Goal: Task Accomplishment & Management: Complete application form

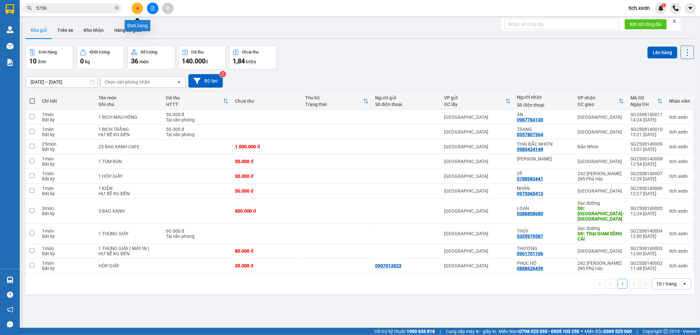
drag, startPoint x: 0, startPoint y: 0, endPoint x: 133, endPoint y: 8, distance: 133.7
click at [133, 8] on button at bounding box center [137, 8] width 11 height 11
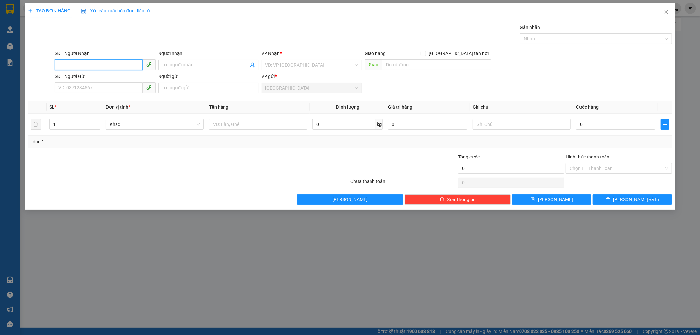
click at [111, 66] on input "SĐT Người Nhận" at bounding box center [99, 64] width 88 height 10
click at [63, 78] on div "0886734776 - YẾN" at bounding box center [105, 77] width 93 height 7
type input "0886734776"
type input "YẾN"
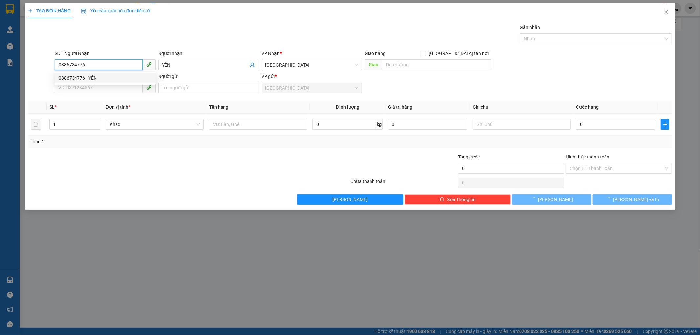
type input "30.000"
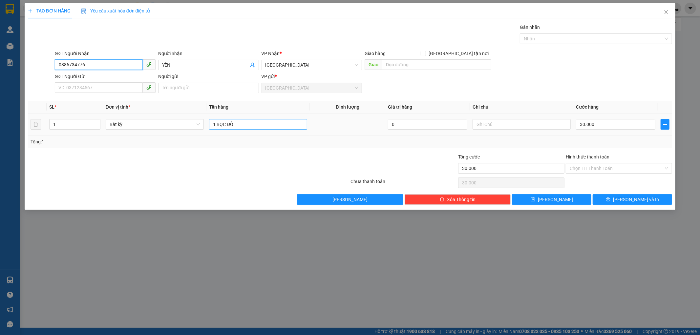
type input "0886734776"
click at [244, 126] on input "1 BỌC ĐỎ" at bounding box center [258, 124] width 98 height 10
type input "1 THÙNG XỐP"
click at [578, 125] on input "30.000" at bounding box center [615, 124] width 79 height 10
type input "5"
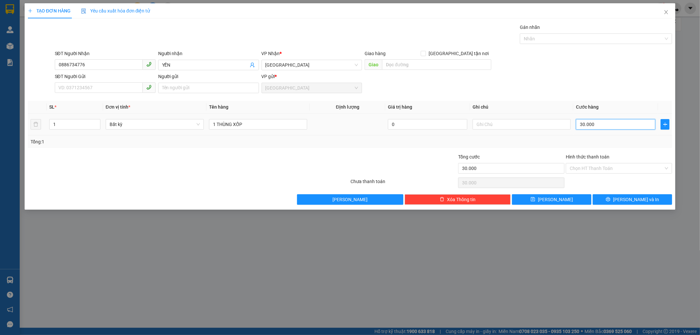
type input "5"
type input "50"
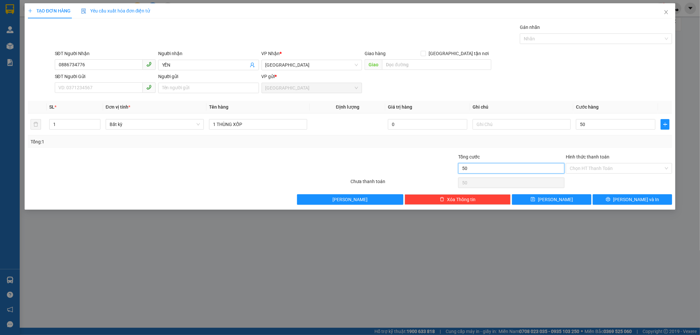
type input "50.000"
click at [484, 170] on input "50.000" at bounding box center [511, 168] width 106 height 10
click at [625, 165] on input "Hình thức thanh toán" at bounding box center [616, 168] width 94 height 10
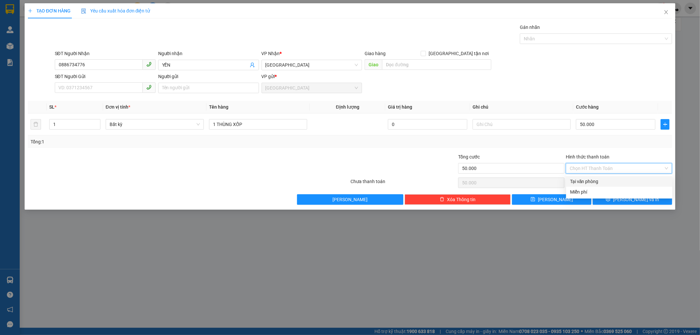
click at [601, 183] on div "Tại văn phòng" at bounding box center [619, 181] width 98 height 7
type input "0"
click at [609, 197] on button "[PERSON_NAME] và In" at bounding box center [631, 199] width 79 height 10
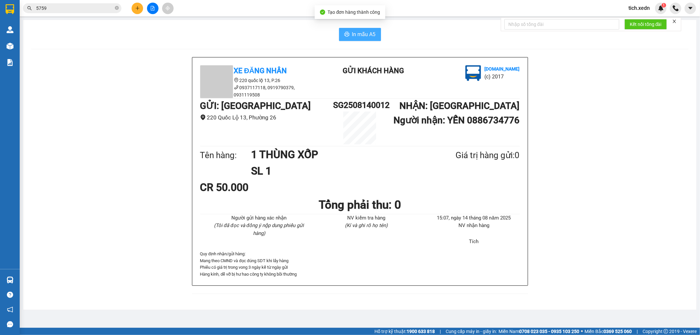
click at [366, 37] on span "In mẫu A5" at bounding box center [364, 34] width 24 height 8
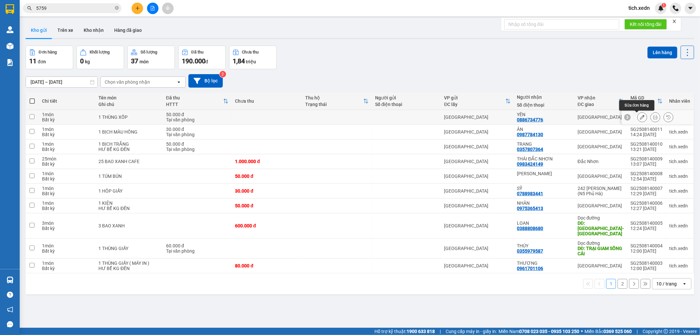
click at [639, 117] on button at bounding box center [641, 117] width 9 height 11
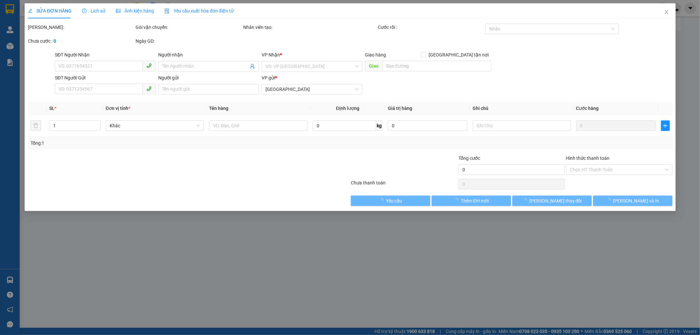
type input "0886734776"
type input "YẾN"
type input "50.000"
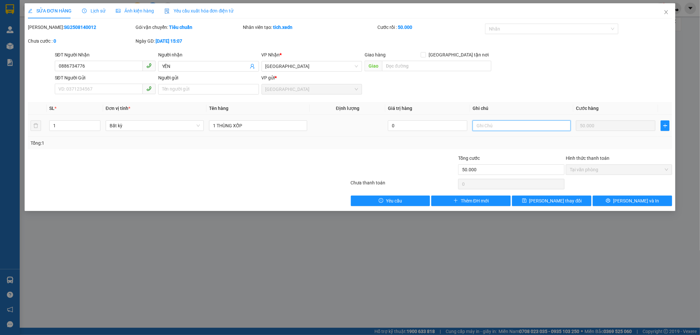
click at [509, 128] on input "text" at bounding box center [521, 125] width 98 height 10
type input "CK CHỊ SA"
click at [598, 197] on button "[PERSON_NAME] và In" at bounding box center [631, 200] width 79 height 10
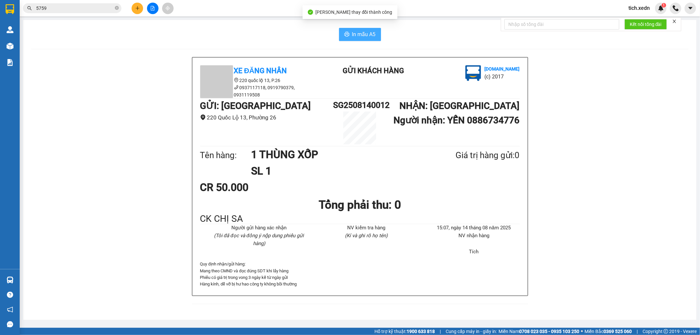
click at [366, 37] on span "In mẫu A5" at bounding box center [364, 34] width 24 height 8
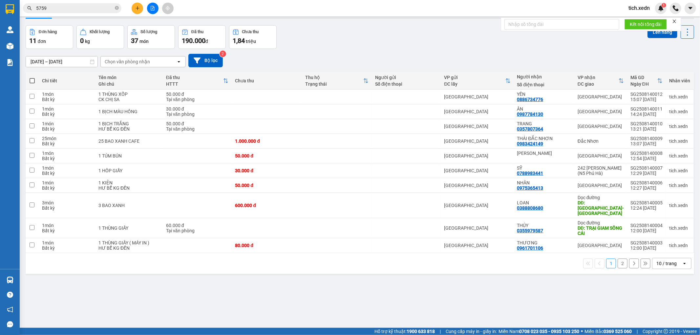
scroll to position [30, 0]
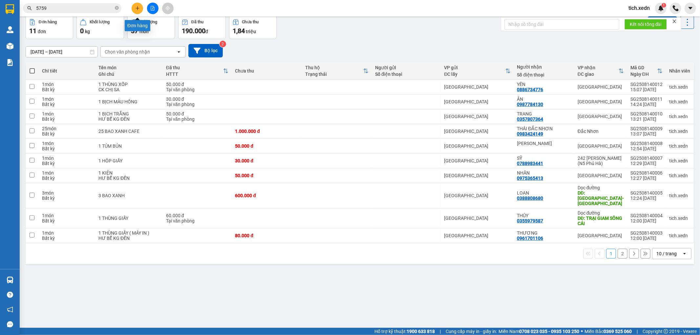
click at [134, 5] on button at bounding box center [137, 8] width 11 height 11
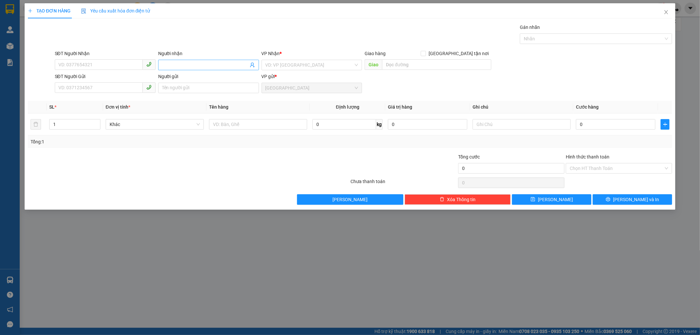
click at [195, 63] on input "Người nhận" at bounding box center [205, 64] width 86 height 7
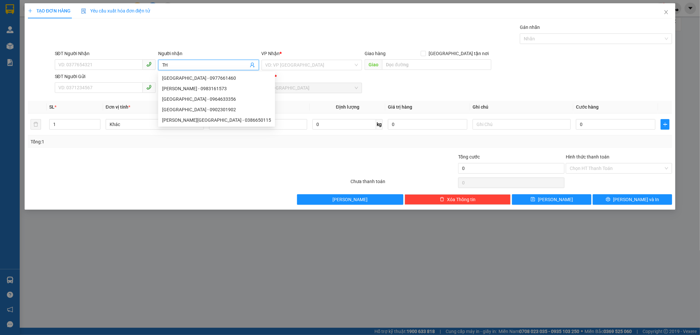
type input "T"
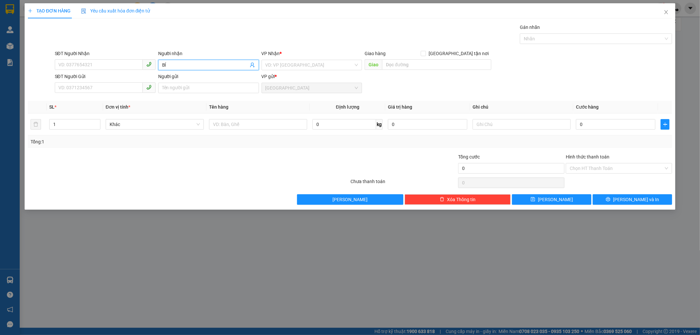
type input "B"
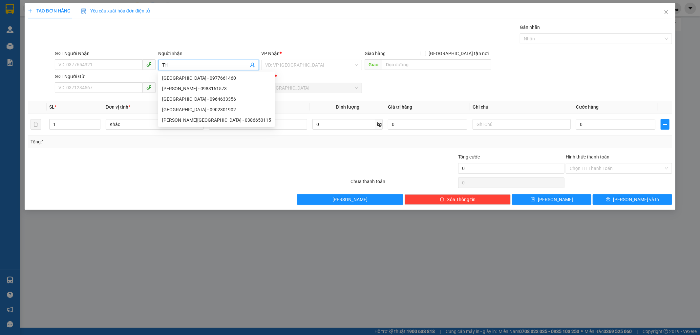
type input "T"
click at [98, 67] on input "SĐT Người Nhận" at bounding box center [99, 64] width 88 height 10
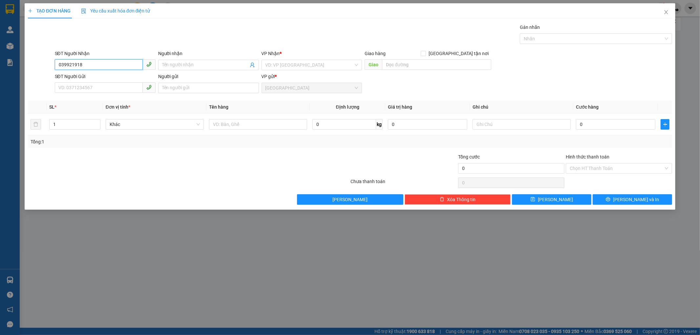
type input "0399219189"
click at [100, 76] on div "0399219189 - LOAN" at bounding box center [105, 77] width 93 height 7
type input "LOAN"
type input "SƠN LÂM - [GEOGRAPHIC_DATA]"
type input "80.000"
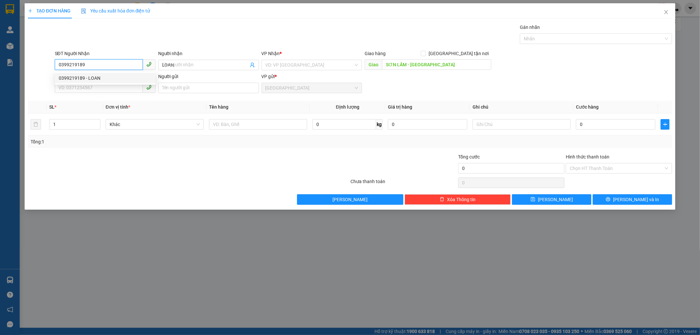
type input "80.000"
type input "0399219189"
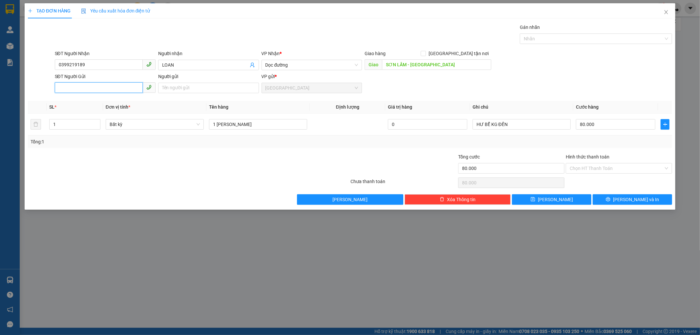
click at [95, 90] on input "SĐT Người Gửi" at bounding box center [99, 87] width 88 height 10
click at [310, 66] on span "Dọc đường" at bounding box center [311, 65] width 93 height 10
type input "S"
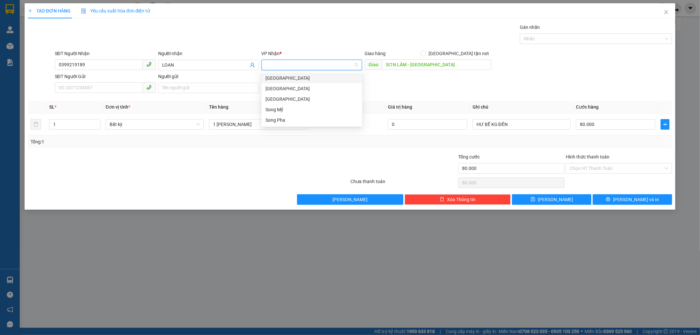
scroll to position [84, 0]
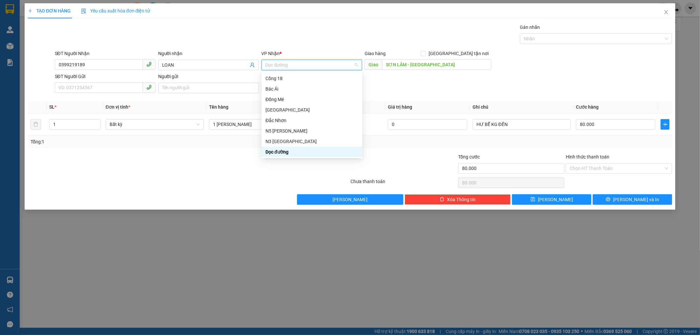
click at [276, 152] on div "Dọc đường" at bounding box center [311, 151] width 93 height 7
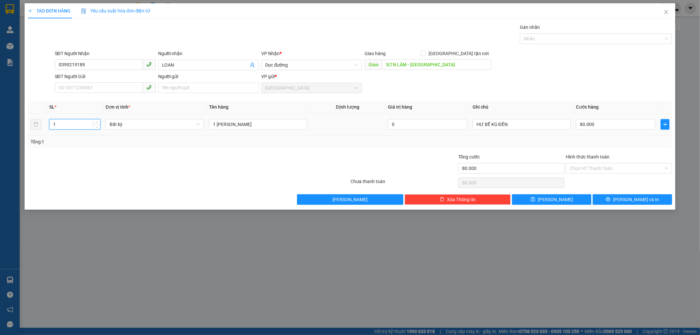
click at [60, 122] on input "1" at bounding box center [75, 124] width 51 height 10
click at [515, 123] on input "HƯ BỂ KG ĐỀN" at bounding box center [521, 124] width 98 height 10
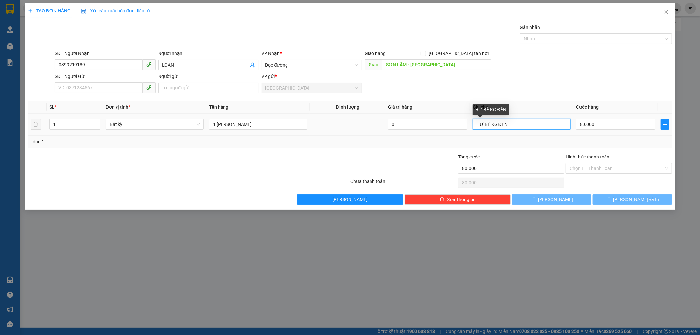
type input "0"
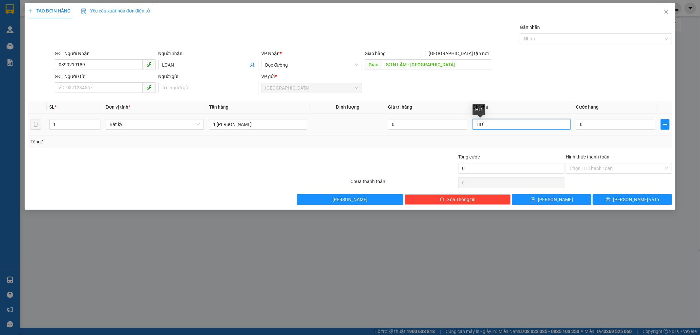
type input "H"
click at [594, 123] on input "0" at bounding box center [615, 124] width 79 height 10
type input "0"
type input "5"
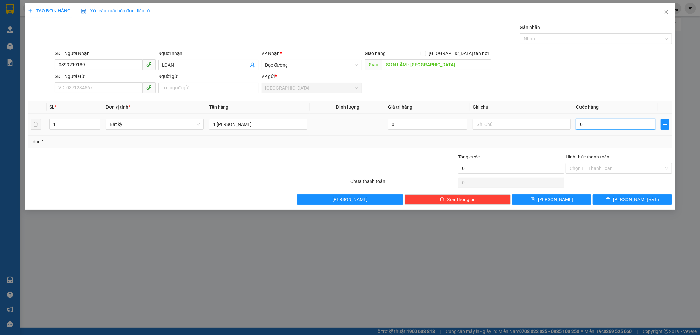
type input "05"
type input "50"
type input "050"
type input "500"
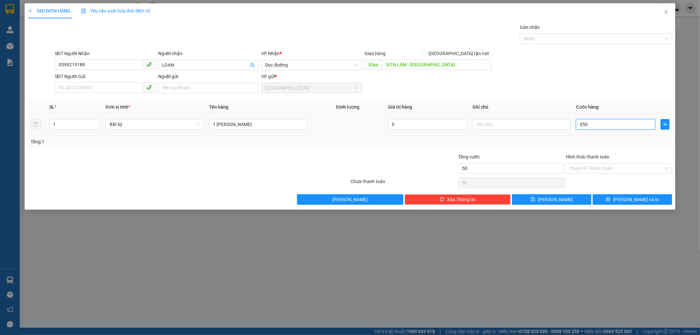
type input "500"
type input "0.500"
type input "5.000"
type input "05.000"
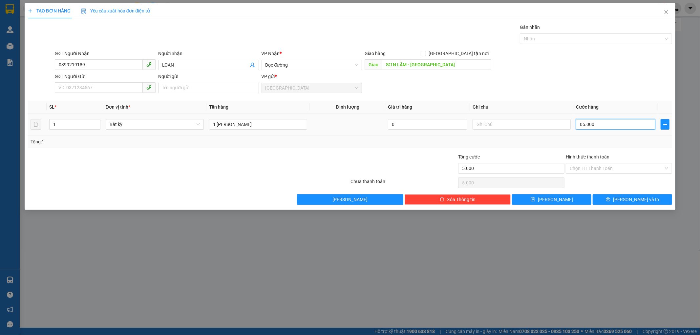
type input "50.000"
type input "050.000"
type input "500.000"
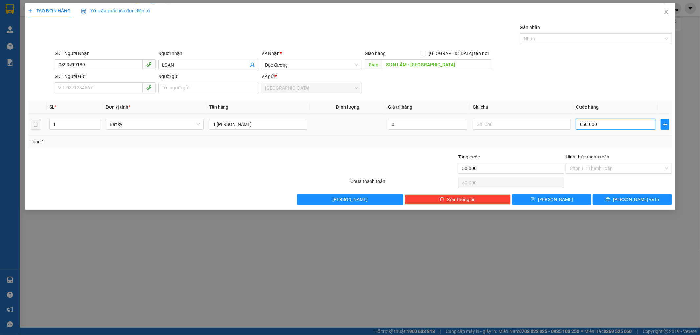
type input "0.500.000"
type input "50.000"
click at [625, 198] on button "[PERSON_NAME] và In" at bounding box center [631, 199] width 79 height 10
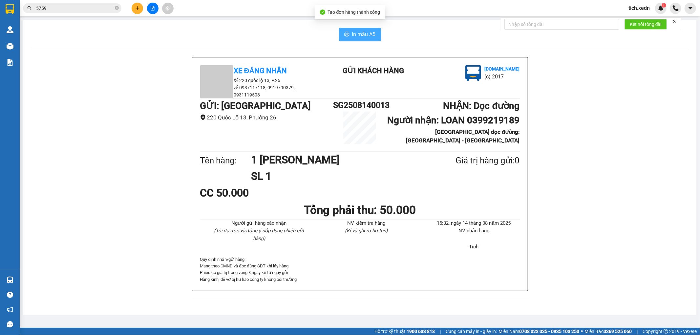
click at [363, 36] on span "In mẫu A5" at bounding box center [364, 34] width 24 height 8
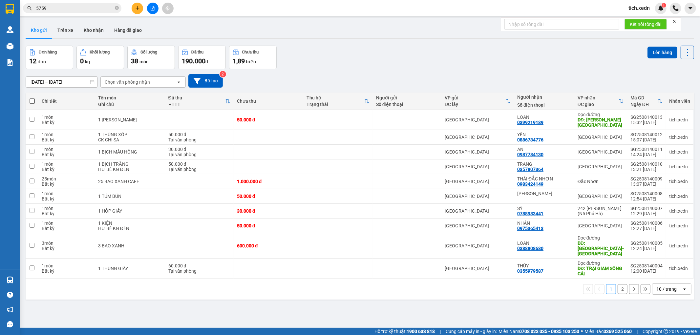
click at [605, 60] on div "Đơn hàng 12 đơn Khối lượng 0 kg Số lượng 38 món Đã thu 190.000 đ Chưa thu 1,89 …" at bounding box center [360, 58] width 668 height 24
click at [637, 123] on button at bounding box center [641, 119] width 9 height 11
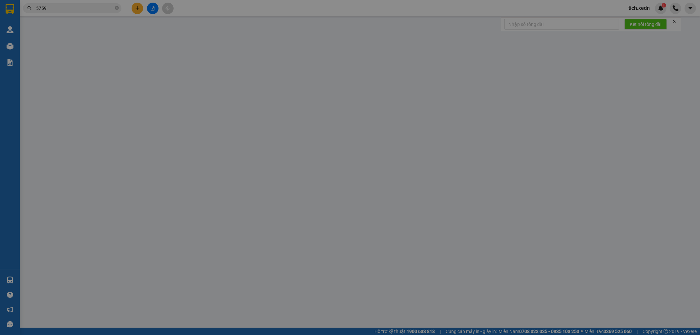
type input "0399219189"
type input "LOAN"
type input "SƠN LÂM - [GEOGRAPHIC_DATA]"
type input "50.000"
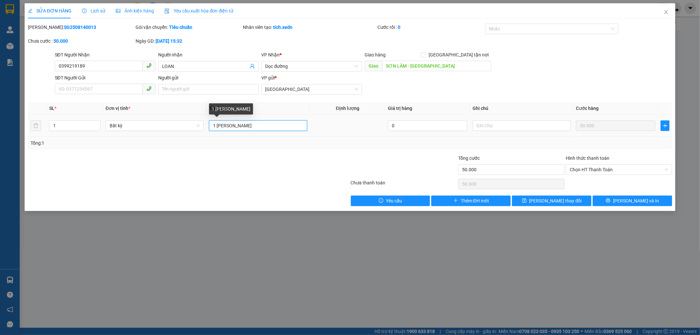
click at [249, 130] on input "1 [PERSON_NAME]" at bounding box center [258, 125] width 98 height 10
type input "1 THÙNG XỐP"
click at [664, 13] on icon "close" at bounding box center [665, 12] width 5 height 5
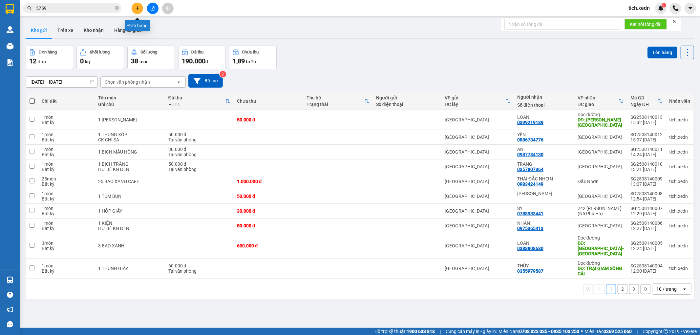
click at [137, 8] on icon "plus" at bounding box center [137, 8] width 4 height 0
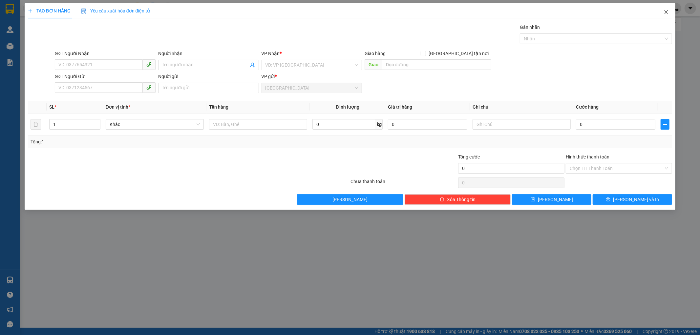
click at [665, 9] on span "Close" at bounding box center [666, 12] width 18 height 18
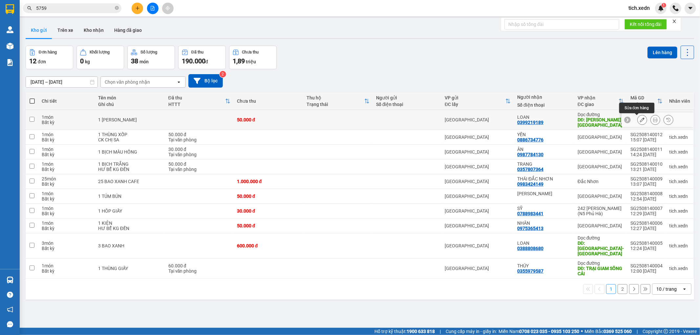
click at [637, 120] on button at bounding box center [641, 119] width 9 height 11
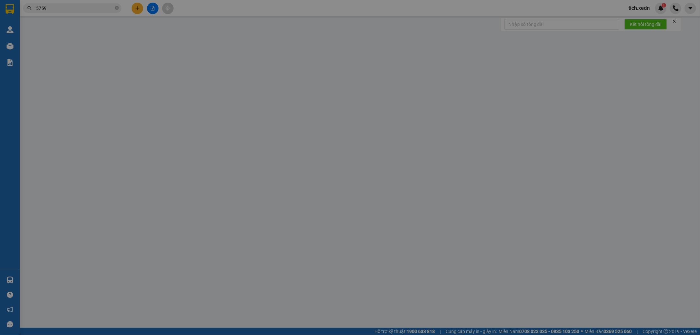
type input "0399219189"
type input "LOAN"
type input "SƠN LÂM - [GEOGRAPHIC_DATA]"
type input "50.000"
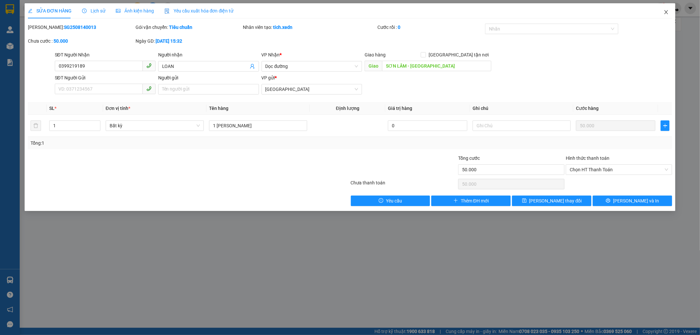
click at [665, 12] on icon "close" at bounding box center [666, 12] width 4 height 4
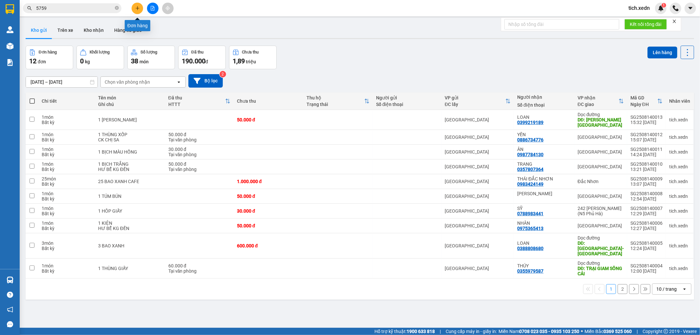
click at [138, 11] on button at bounding box center [137, 8] width 11 height 11
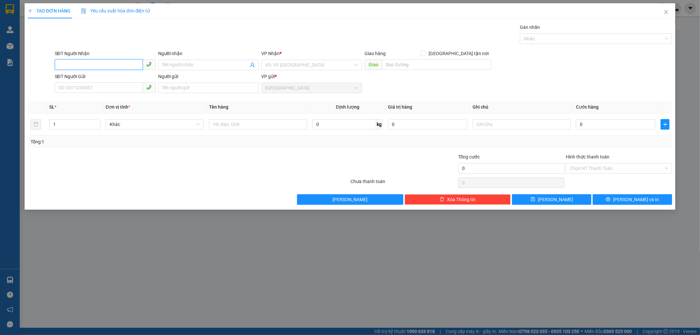
click at [106, 64] on input "SĐT Người Nhận" at bounding box center [99, 64] width 88 height 10
click at [79, 79] on div "0399219189 - LOAN" at bounding box center [105, 77] width 93 height 7
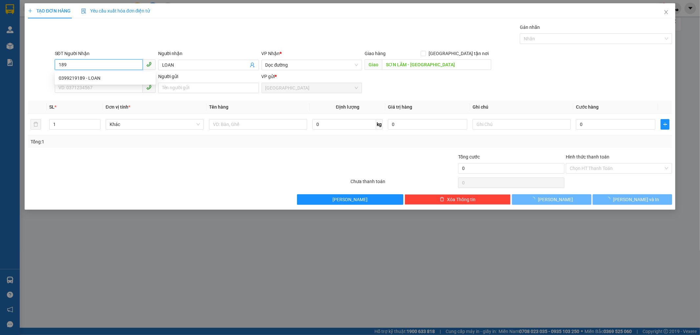
type input "0399219189"
type input "LOAN"
type input "SƠN LÂM - [GEOGRAPHIC_DATA]"
type input "50.000"
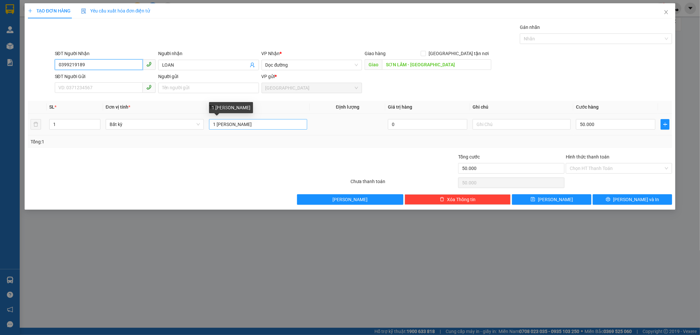
type input "0399219189"
click at [245, 121] on input "1 [PERSON_NAME]" at bounding box center [258, 124] width 98 height 10
type input "1 THÙNG XỐP"
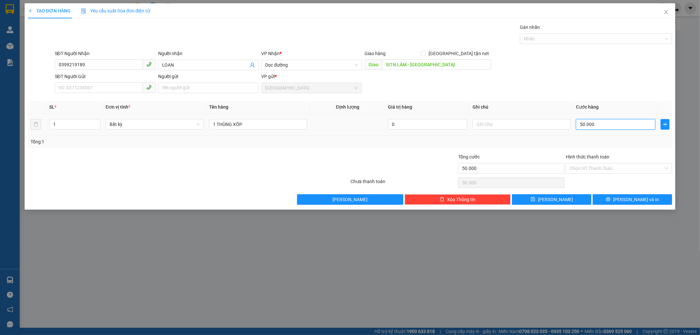
click at [579, 124] on input "50.000" at bounding box center [615, 124] width 79 height 10
type input "1"
type input "10"
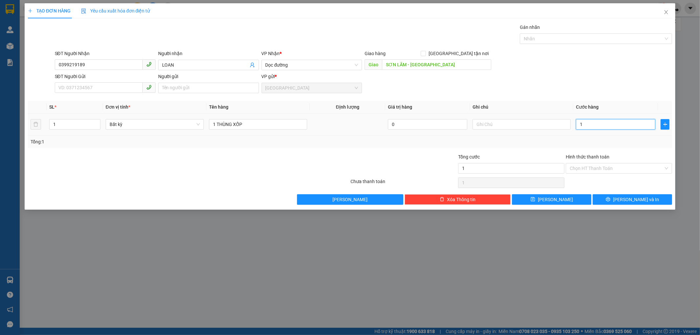
type input "10"
type input "100"
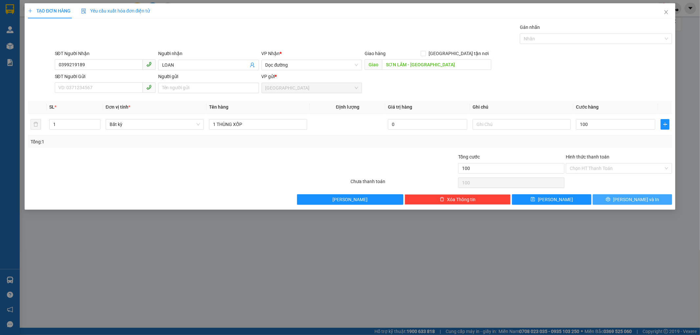
type input "100.000"
click at [604, 202] on button "[PERSON_NAME] và In" at bounding box center [631, 199] width 79 height 10
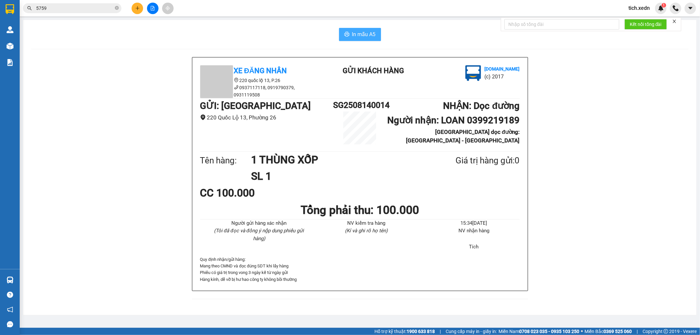
click at [370, 34] on span "In mẫu A5" at bounding box center [364, 34] width 24 height 8
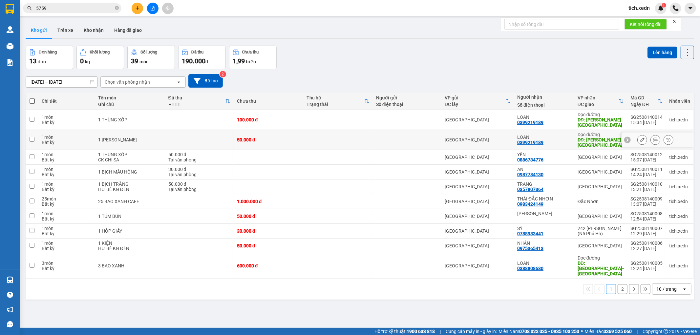
click at [639, 138] on icon at bounding box center [641, 139] width 5 height 5
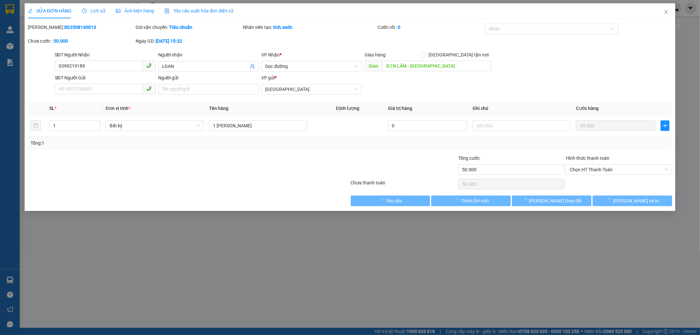
type input "0399219189"
type input "LOAN"
type input "SƠN LÂM - [GEOGRAPHIC_DATA]"
type input "50.000"
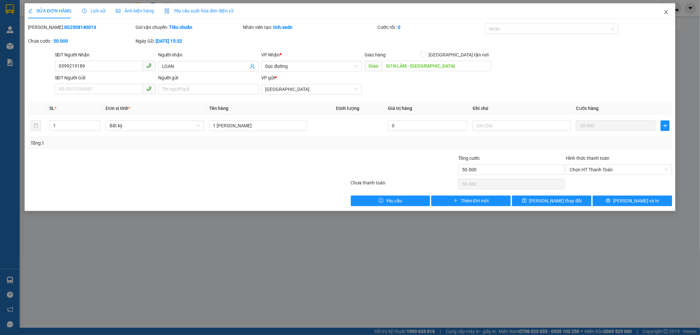
click at [666, 12] on icon "close" at bounding box center [666, 12] width 4 height 4
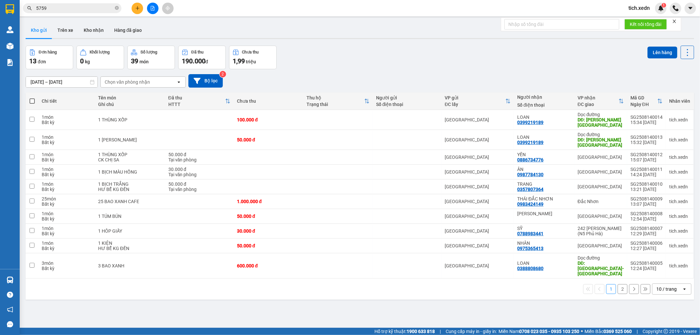
click at [77, 9] on input "5759" at bounding box center [74, 8] width 77 height 7
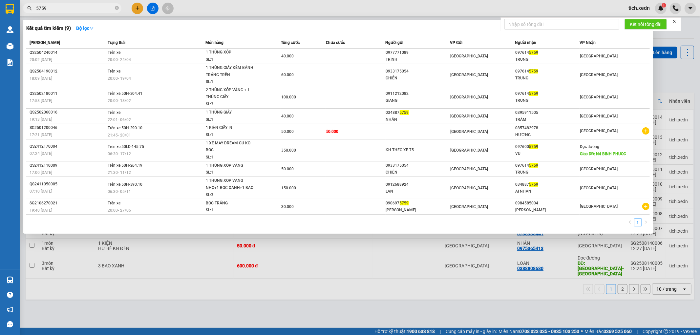
click at [142, 5] on div at bounding box center [350, 167] width 700 height 335
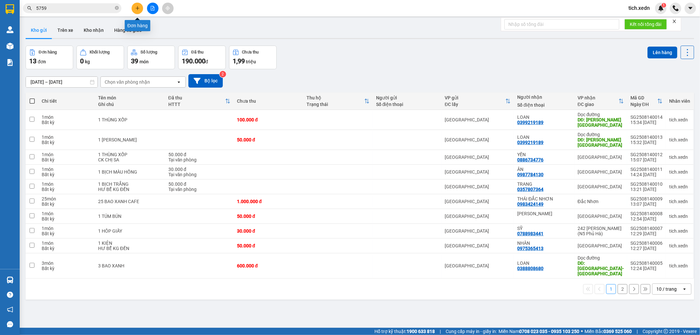
click at [137, 7] on icon "plus" at bounding box center [137, 8] width 0 height 4
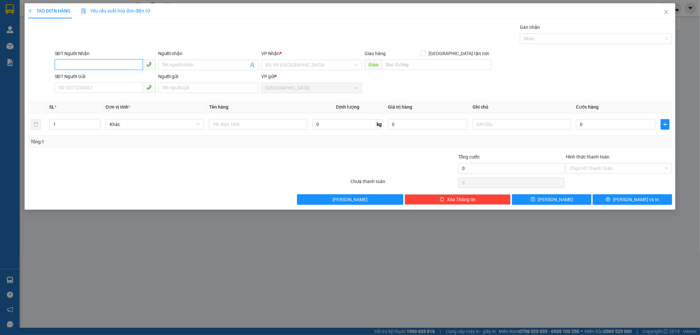
click at [107, 66] on input "SĐT Người Nhận" at bounding box center [99, 64] width 88 height 10
click at [84, 78] on div "0399441612 - PHÚC MOBI" at bounding box center [105, 77] width 93 height 7
type input "0399441612"
type input "PHÚC MOBI"
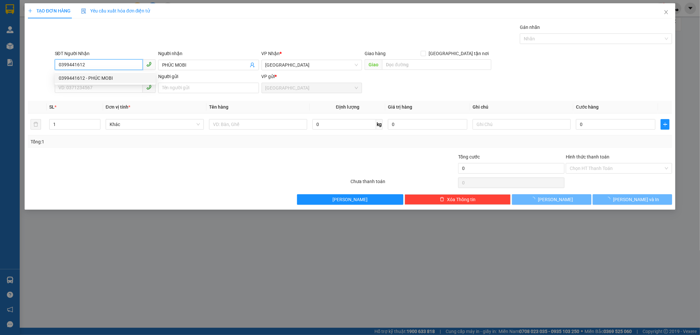
type input "30.000"
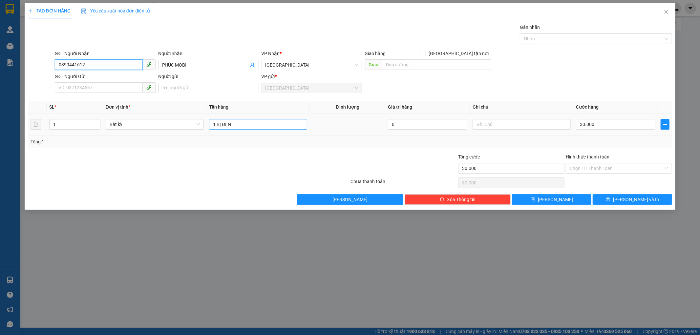
type input "0399441612"
click at [241, 121] on input "1 BỊ ĐEN" at bounding box center [258, 124] width 98 height 10
type input "1 HỘP NHỎ"
click at [584, 164] on input "Hình thức thanh toán" at bounding box center [616, 168] width 94 height 10
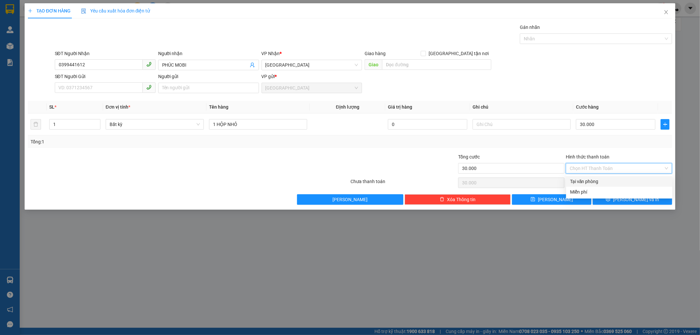
click at [585, 178] on div "Tại văn phòng" at bounding box center [619, 181] width 98 height 7
type input "0"
click at [607, 203] on button "[PERSON_NAME] và In" at bounding box center [631, 199] width 79 height 10
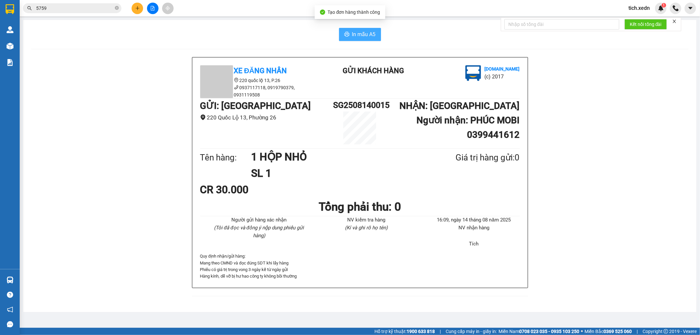
click at [352, 38] on button "In mẫu A5" at bounding box center [360, 34] width 42 height 13
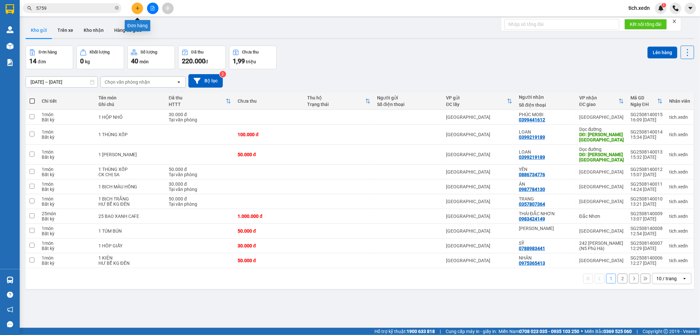
click at [134, 9] on button at bounding box center [137, 8] width 11 height 11
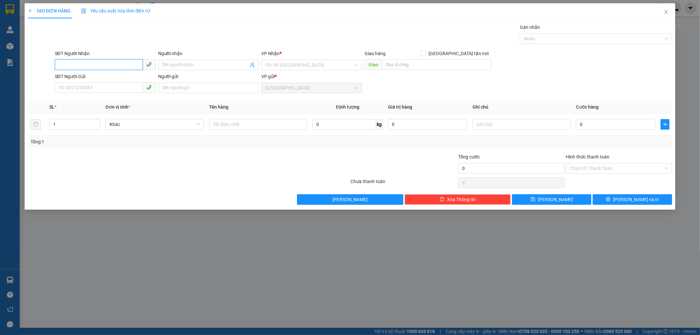
click at [87, 65] on input "SĐT Người Nhận" at bounding box center [99, 64] width 88 height 10
type input "0972044419"
click at [70, 80] on div "0972044419 - CƯỜNG" at bounding box center [105, 77] width 93 height 7
type input "CƯỜNG"
type input "SƠN TRUNG -[GEOGRAPHIC_DATA]"
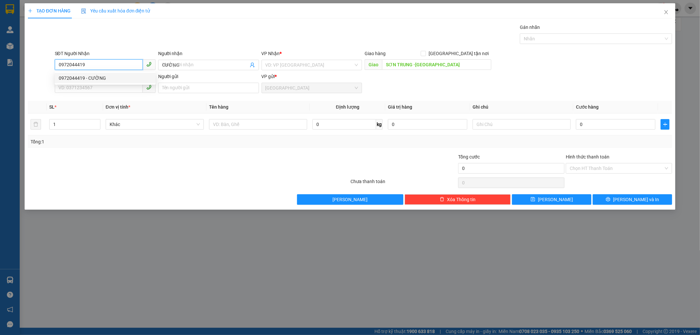
type input "30.000"
type input "0972044419"
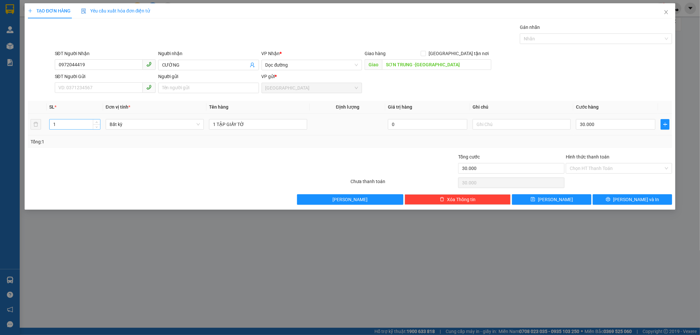
click at [66, 125] on input "1" at bounding box center [75, 124] width 51 height 10
type input "4"
click at [247, 125] on input "1 TẬP GIẤY TỜ" at bounding box center [258, 124] width 98 height 10
type input "0"
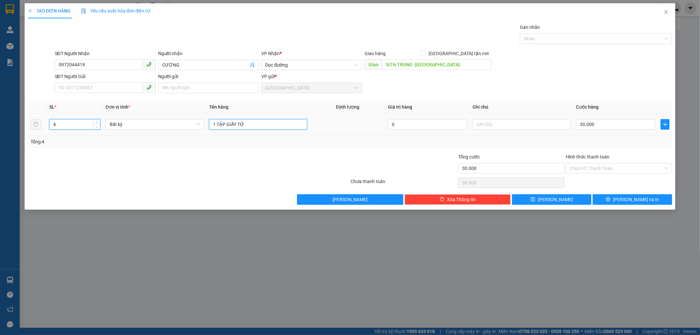
type input "0"
type input "1"
click at [83, 84] on input "SĐT Người Gửi" at bounding box center [99, 87] width 88 height 10
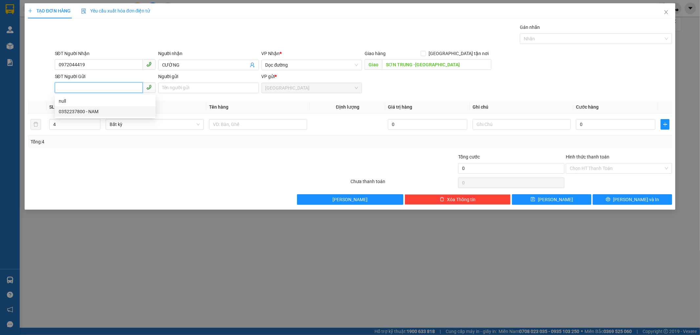
click at [83, 115] on div "0352237800 - NAM" at bounding box center [105, 111] width 93 height 7
type input "0352237800"
type input "NAM"
type input "30.000"
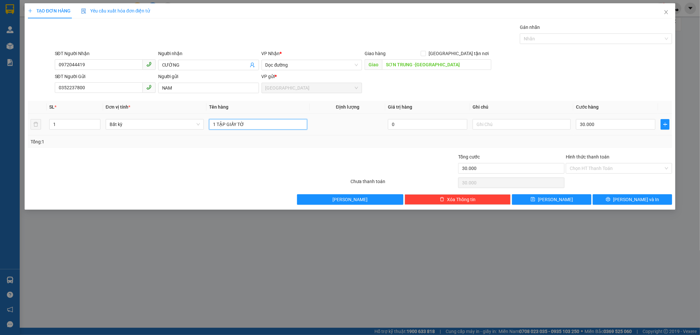
click at [254, 125] on input "1 TẬP GIẤY TỜ" at bounding box center [258, 124] width 98 height 10
type input "1"
type input "4 TÚM BAO TRẮNG"
click at [579, 127] on input "30.000" at bounding box center [615, 124] width 79 height 10
type input "2"
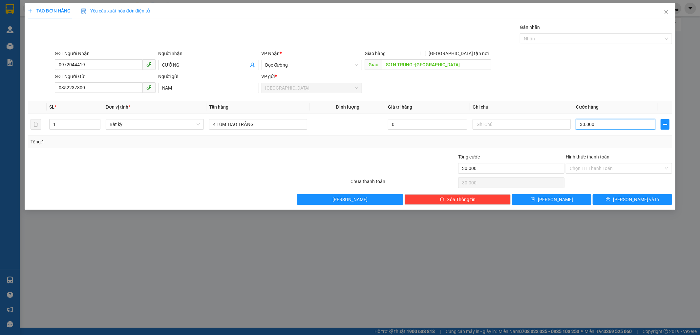
type input "2"
type input "24"
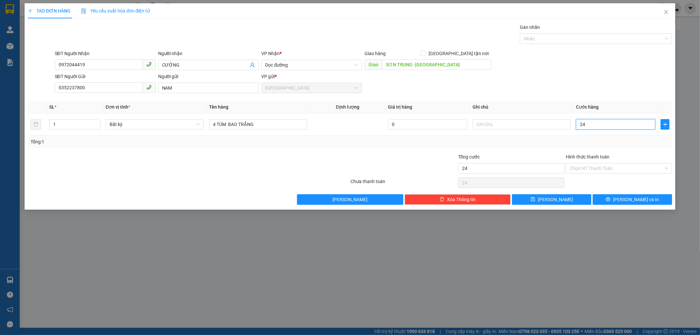
type input "240"
type input "240.000"
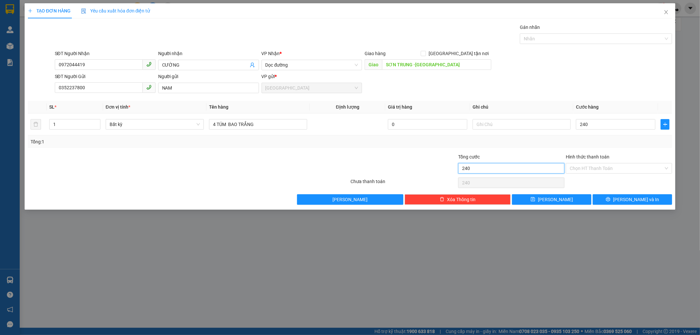
type input "240.000"
click at [493, 172] on input "240.000" at bounding box center [511, 168] width 106 height 10
click at [606, 201] on button "[PERSON_NAME] và In" at bounding box center [631, 199] width 79 height 10
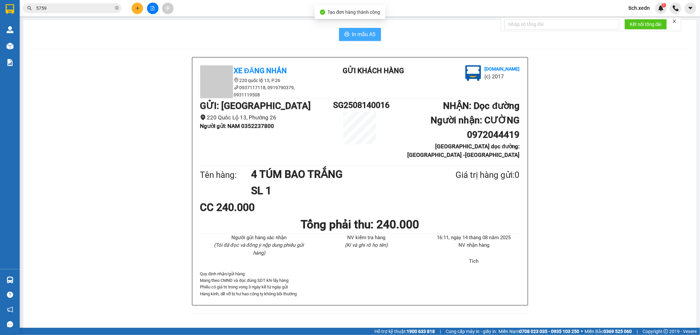
click at [358, 37] on span "In mẫu A5" at bounding box center [364, 34] width 24 height 8
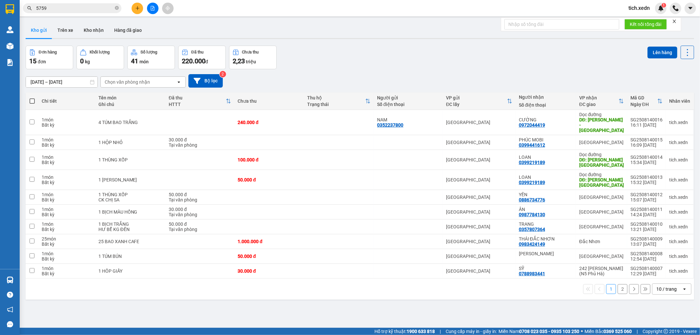
click at [617, 287] on button "2" at bounding box center [622, 289] width 10 height 10
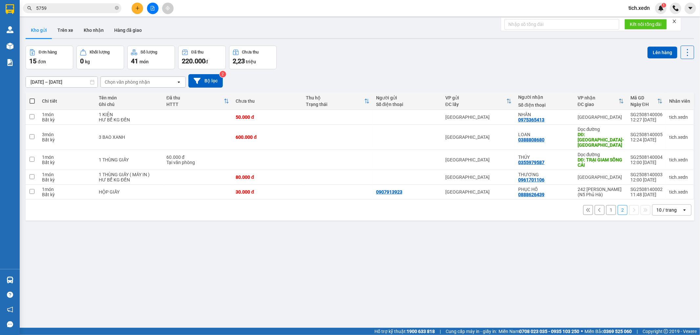
click at [606, 205] on button "1" at bounding box center [611, 210] width 10 height 10
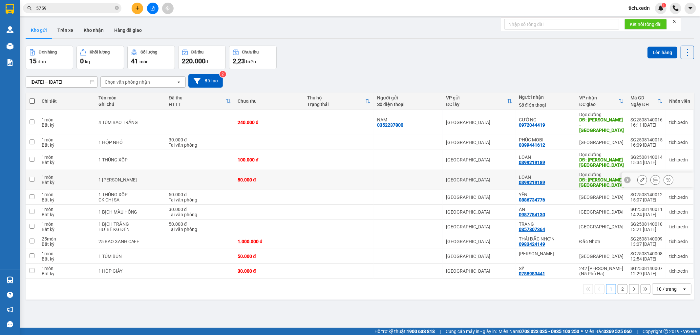
click at [258, 177] on div "50.000 đ" at bounding box center [268, 179] width 63 height 5
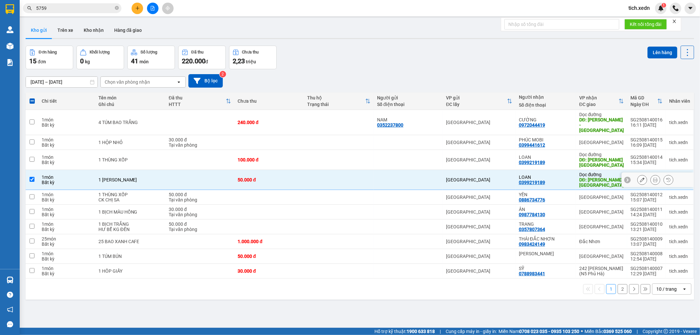
click at [485, 170] on td "[GEOGRAPHIC_DATA]" at bounding box center [478, 180] width 73 height 20
checkbox input "false"
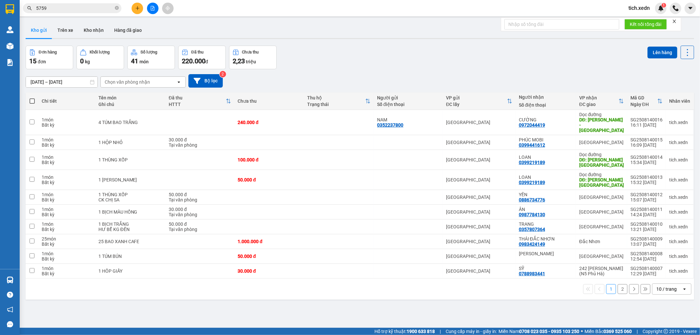
click at [31, 101] on span at bounding box center [32, 100] width 5 height 5
click at [32, 98] on input "checkbox" at bounding box center [32, 98] width 0 height 0
checkbox input "true"
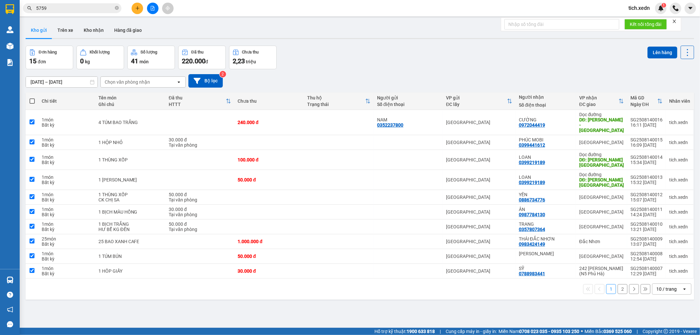
checkbox input "true"
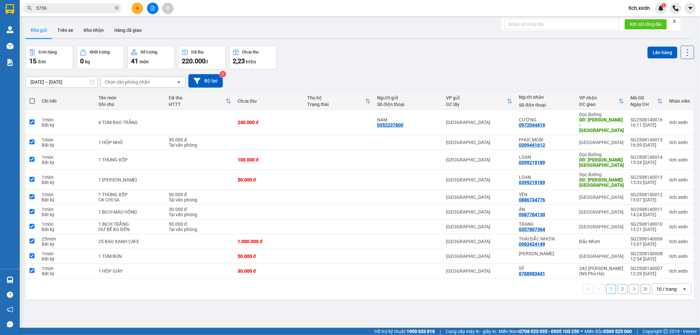
checkbox input "true"
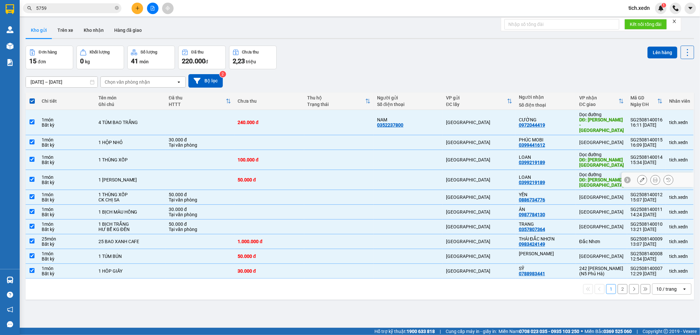
click at [252, 177] on div "50.000 đ" at bounding box center [268, 179] width 63 height 5
checkbox input "false"
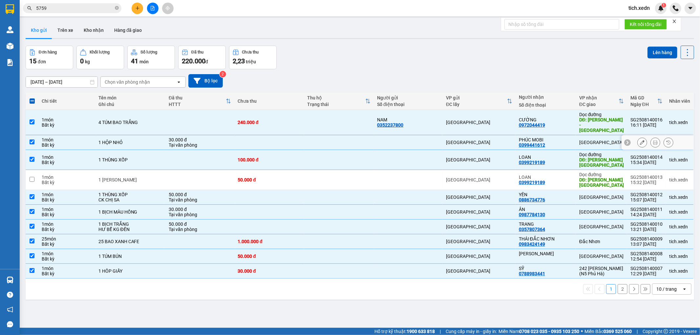
click at [502, 140] on div "[GEOGRAPHIC_DATA]" at bounding box center [479, 142] width 66 height 5
checkbox input "false"
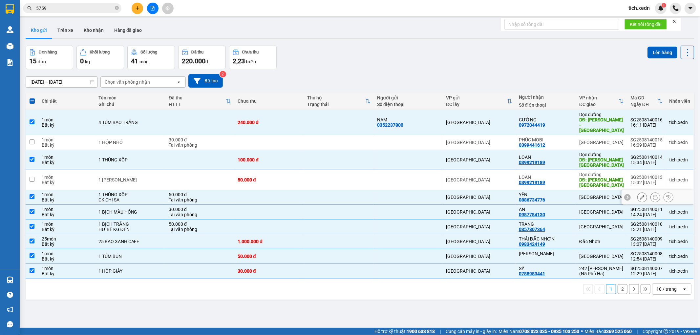
click at [531, 192] on div "YẾN" at bounding box center [545, 194] width 54 height 5
checkbox input "false"
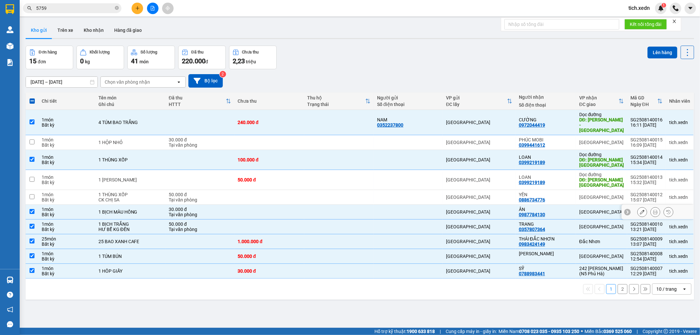
drag, startPoint x: 531, startPoint y: 206, endPoint x: 530, endPoint y: 209, distance: 3.7
click at [531, 207] on div "ÂN 0987784130" at bounding box center [545, 212] width 54 height 10
checkbox input "false"
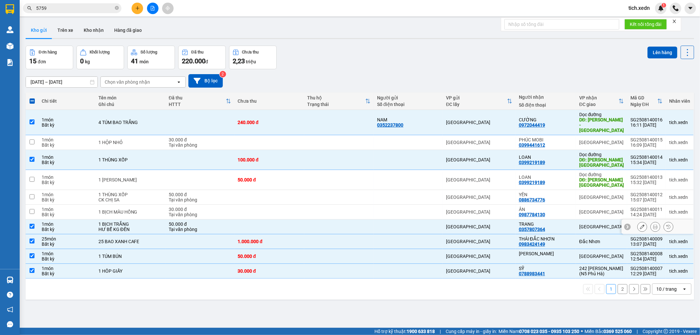
click at [530, 221] on div "TRANG" at bounding box center [545, 223] width 54 height 5
checkbox input "false"
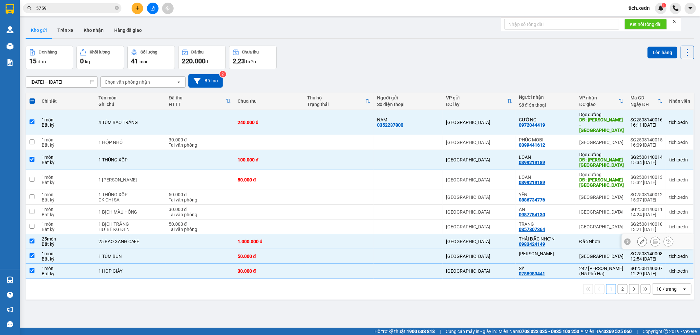
click at [530, 236] on div "THÁI ĐẮC NHƠN" at bounding box center [545, 238] width 54 height 5
checkbox input "false"
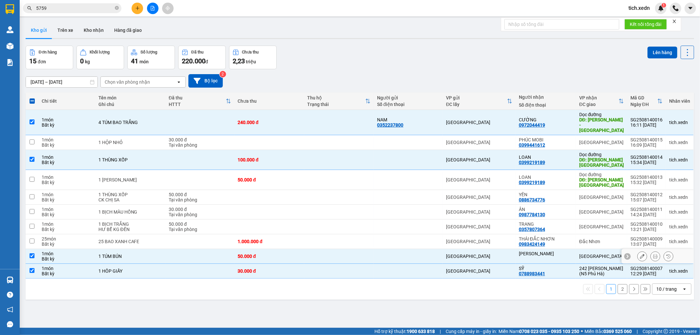
click at [526, 251] on div "[PERSON_NAME]" at bounding box center [545, 253] width 54 height 5
checkbox input "false"
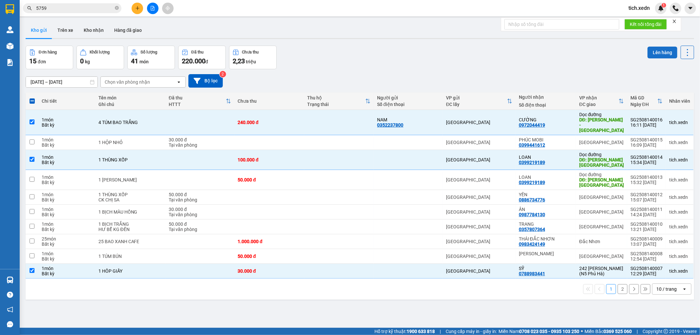
click at [648, 53] on button "Lên hàng" at bounding box center [662, 53] width 30 height 12
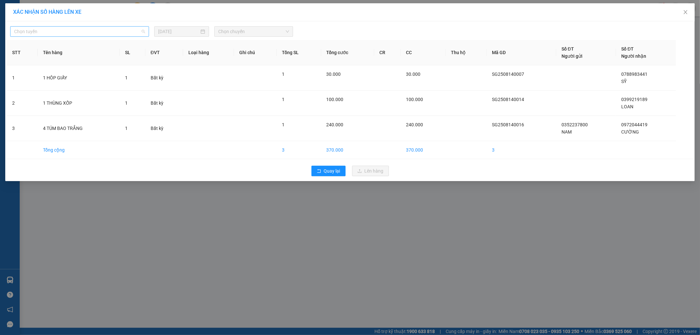
click at [127, 35] on span "Chọn tuyến" at bounding box center [79, 32] width 131 height 10
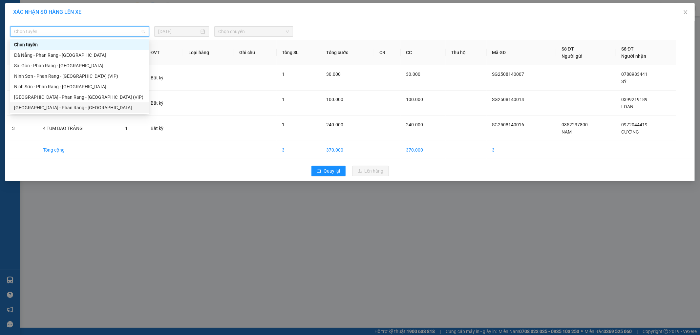
click at [115, 104] on div "[GEOGRAPHIC_DATA] - Phan Rang - [GEOGRAPHIC_DATA]" at bounding box center [79, 107] width 131 height 7
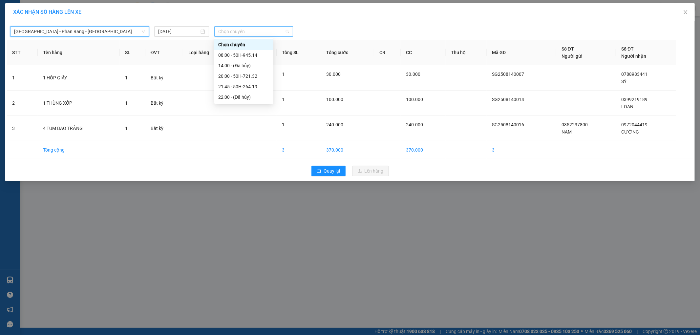
click at [239, 27] on span "Chọn chuyến" at bounding box center [253, 32] width 71 height 10
click at [262, 72] on div "20:00 - 50H-721.32" at bounding box center [243, 75] width 51 height 7
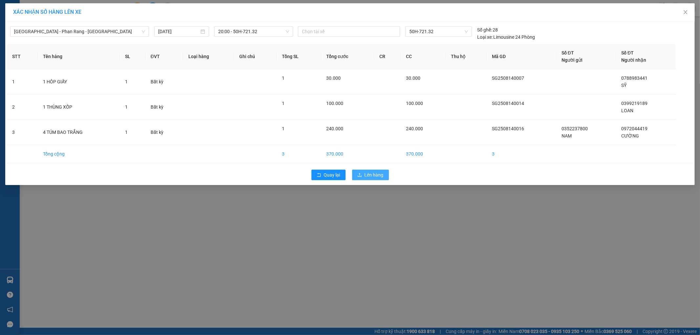
click at [368, 170] on button "Lên hàng" at bounding box center [370, 175] width 37 height 10
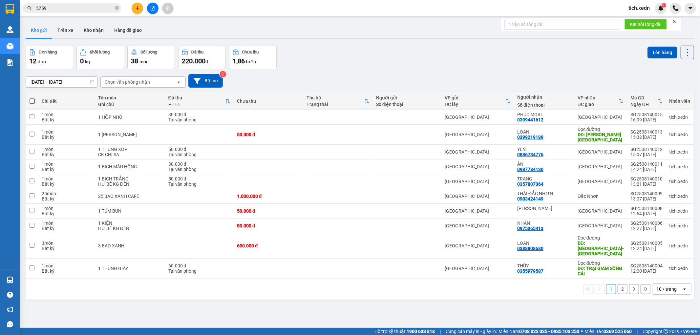
click at [31, 98] on span at bounding box center [32, 100] width 5 height 5
click at [32, 98] on input "checkbox" at bounding box center [32, 98] width 0 height 0
checkbox input "true"
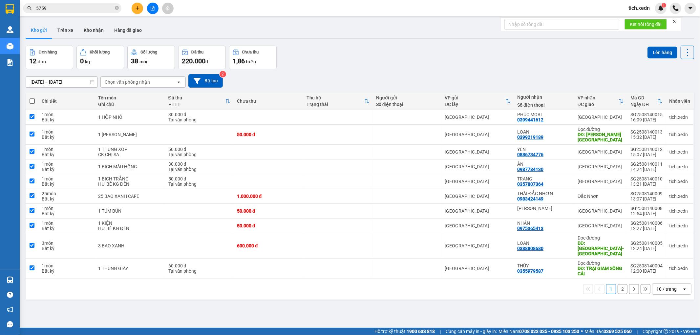
checkbox input "true"
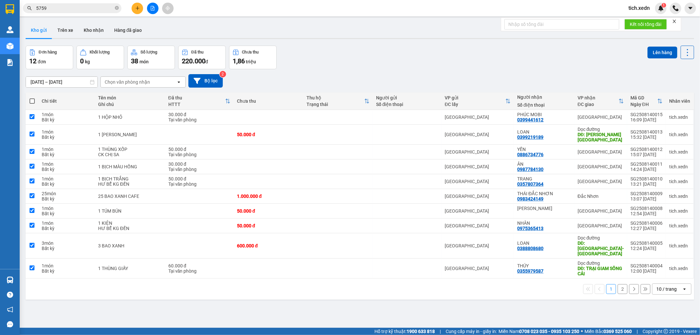
checkbox input "true"
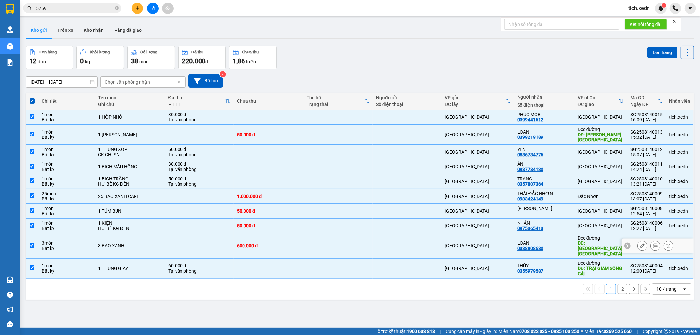
click at [558, 243] on div "LOAN" at bounding box center [544, 242] width 54 height 5
checkbox input "false"
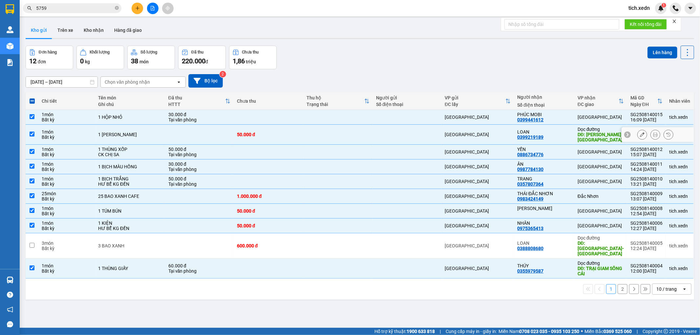
click at [554, 138] on div "LOAN 0399219189" at bounding box center [544, 134] width 54 height 10
checkbox input "false"
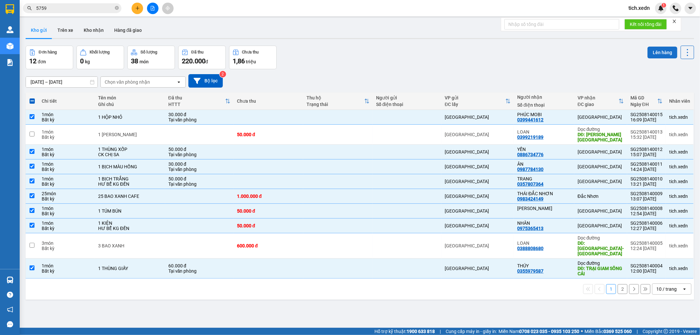
click at [653, 48] on button "Lên hàng" at bounding box center [662, 53] width 30 height 12
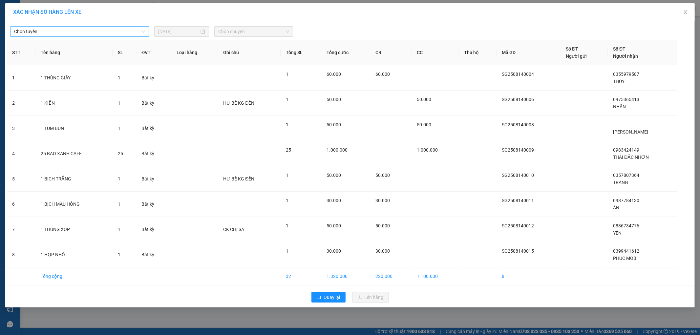
click at [145, 30] on span "Chọn tuyến" at bounding box center [79, 32] width 131 height 10
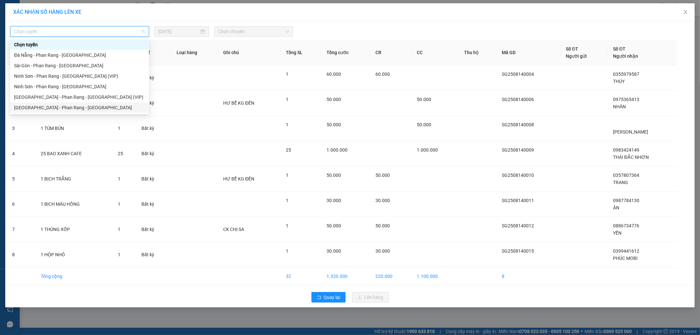
click at [115, 108] on div "[GEOGRAPHIC_DATA] - Phan Rang - [GEOGRAPHIC_DATA]" at bounding box center [79, 107] width 131 height 7
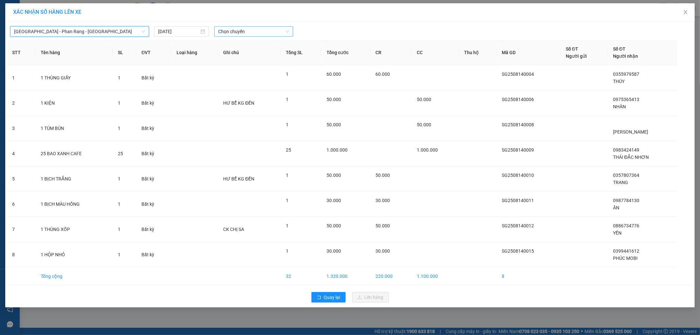
click at [251, 30] on span "Chọn chuyến" at bounding box center [253, 32] width 71 height 10
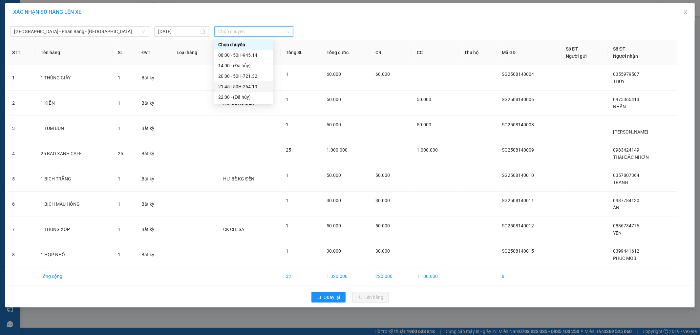
click at [258, 82] on div "21:45 - 50H-264.19" at bounding box center [243, 86] width 59 height 10
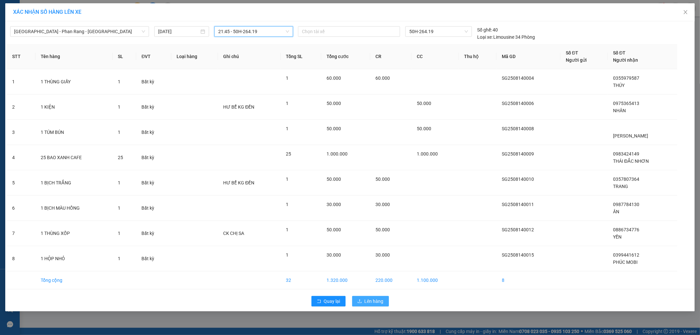
click at [379, 303] on span "Lên hàng" at bounding box center [373, 300] width 19 height 7
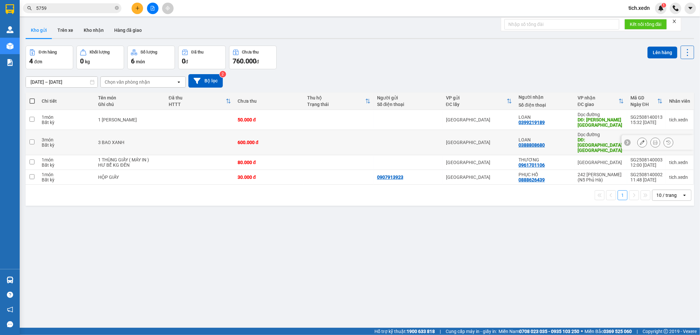
click at [32, 139] on input "checkbox" at bounding box center [32, 141] width 5 height 5
checkbox input "true"
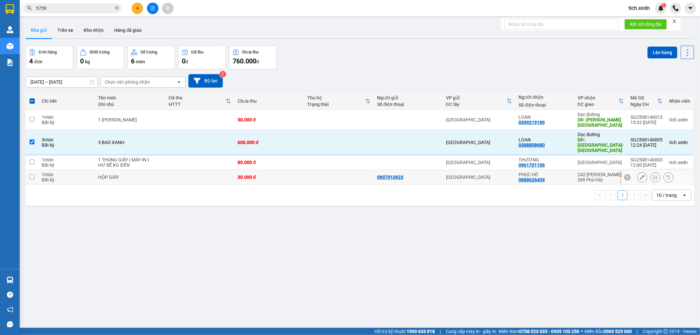
click at [31, 174] on input "checkbox" at bounding box center [32, 176] width 5 height 5
checkbox input "true"
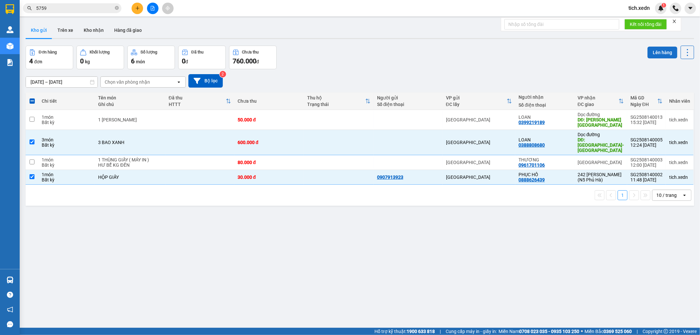
click at [657, 47] on button "Lên hàng" at bounding box center [662, 53] width 30 height 12
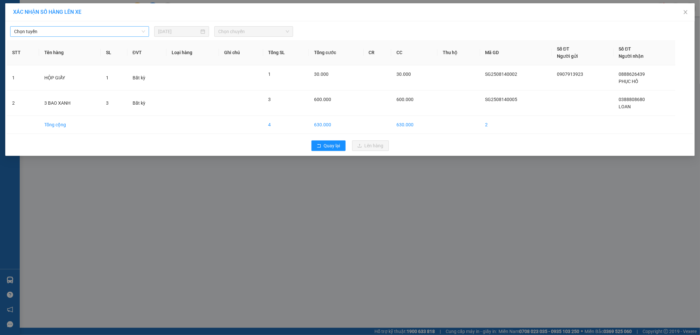
click at [119, 31] on span "Chọn tuyến" at bounding box center [79, 32] width 131 height 10
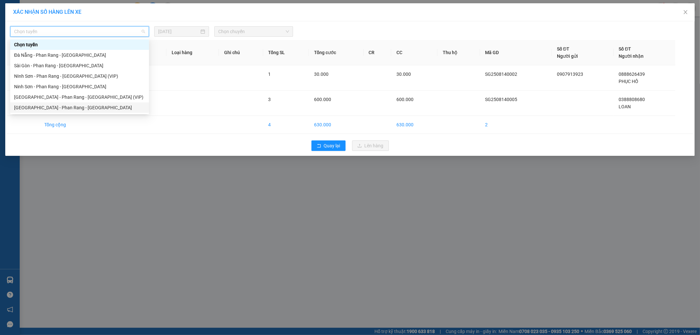
click at [98, 103] on div "[GEOGRAPHIC_DATA] - Phan Rang - [GEOGRAPHIC_DATA]" at bounding box center [79, 107] width 139 height 10
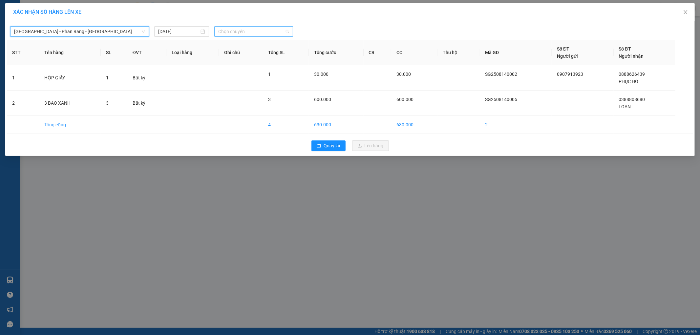
click at [239, 31] on span "Chọn chuyến" at bounding box center [253, 32] width 71 height 10
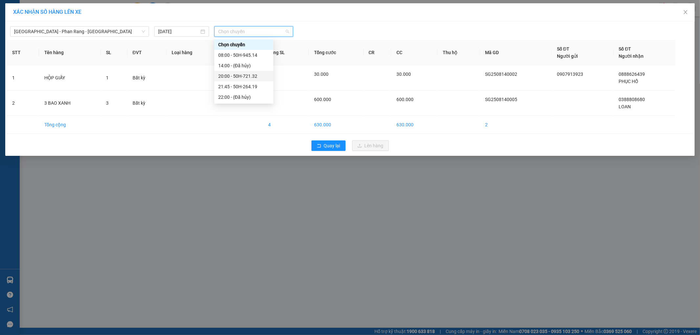
click at [244, 77] on div "20:00 - 50H-721.32" at bounding box center [243, 75] width 51 height 7
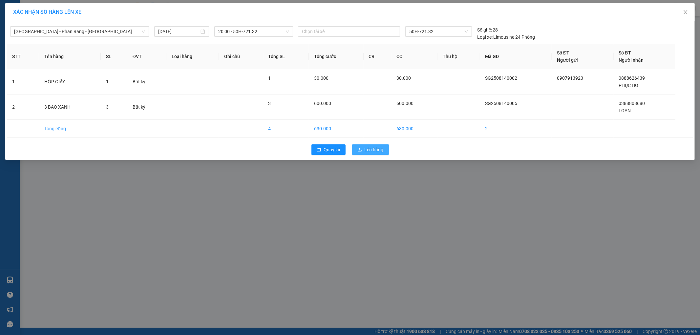
click at [377, 145] on button "Lên hàng" at bounding box center [370, 149] width 37 height 10
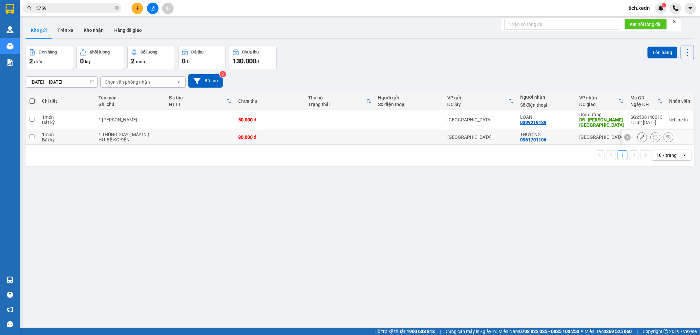
click at [29, 136] on td at bounding box center [32, 137] width 13 height 15
checkbox input "true"
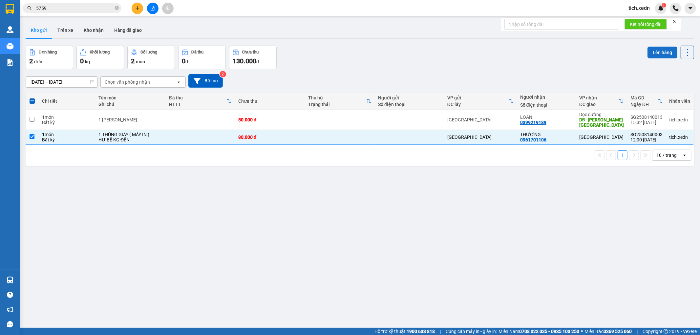
click at [653, 49] on button "Lên hàng" at bounding box center [662, 53] width 30 height 12
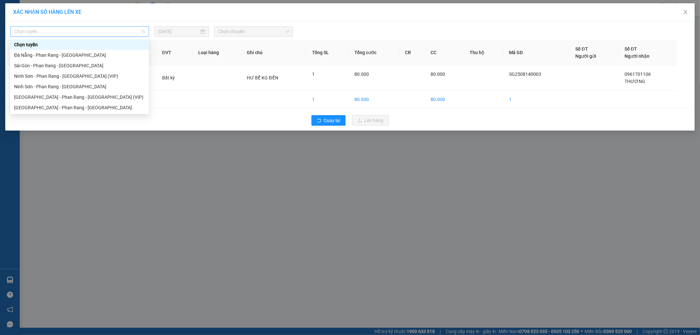
click at [146, 31] on div "Chọn tuyến" at bounding box center [79, 31] width 139 height 10
click at [110, 109] on div "[GEOGRAPHIC_DATA] - Phan Rang - [GEOGRAPHIC_DATA]" at bounding box center [79, 107] width 131 height 7
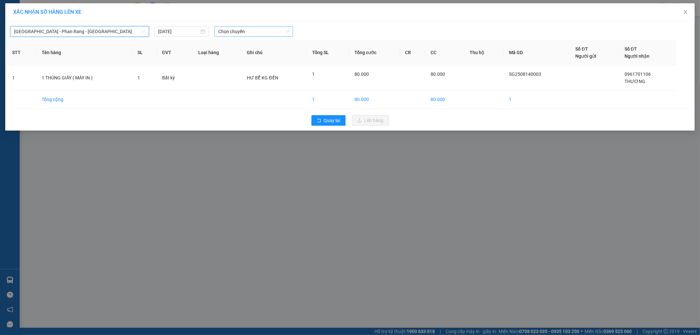
click at [283, 30] on span "Chọn chuyến" at bounding box center [253, 32] width 71 height 10
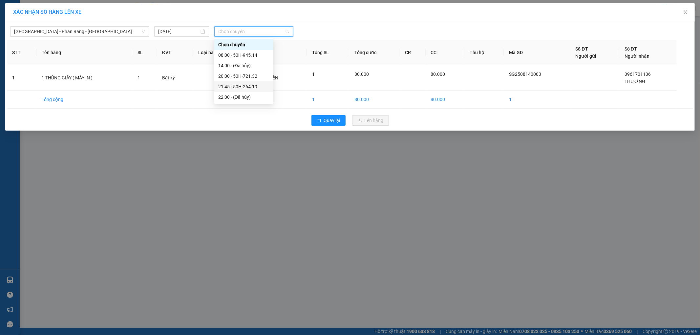
click at [257, 84] on div "21:45 - 50H-264.19" at bounding box center [243, 86] width 51 height 7
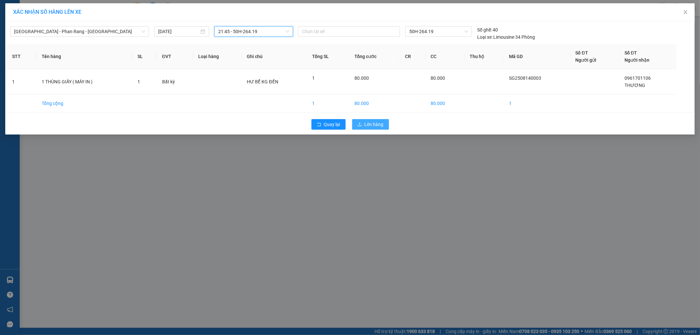
click at [379, 119] on button "Lên hàng" at bounding box center [370, 124] width 37 height 10
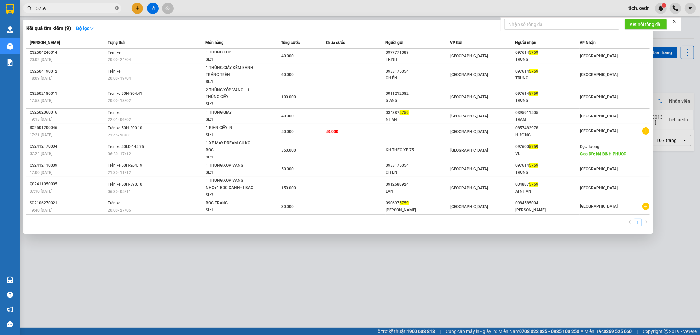
click at [116, 7] on icon "close-circle" at bounding box center [117, 8] width 4 height 4
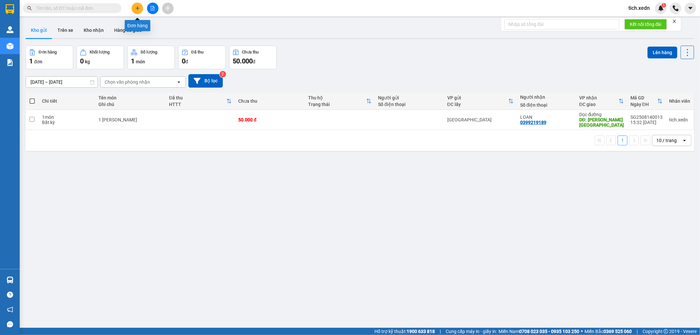
click at [133, 9] on button at bounding box center [137, 8] width 11 height 11
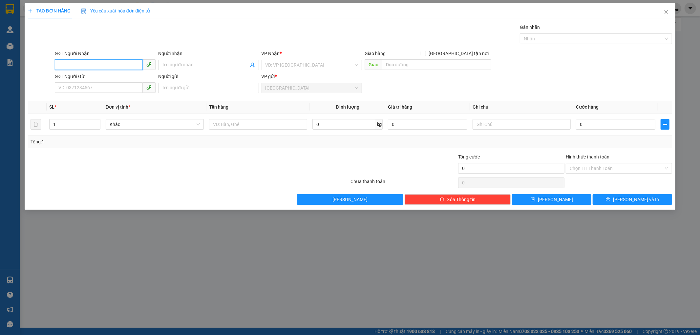
click at [80, 65] on input "SĐT Người Nhận" at bounding box center [99, 64] width 88 height 10
type input "0978566520"
click at [93, 74] on div "0978566520 - MẠNH" at bounding box center [105, 78] width 101 height 10
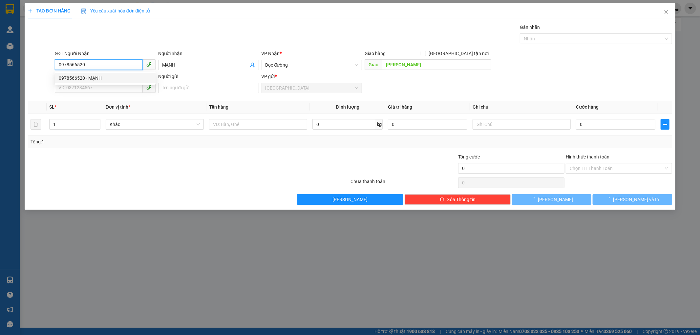
type input "MẠNH"
type input "[PERSON_NAME]"
type input "50.000"
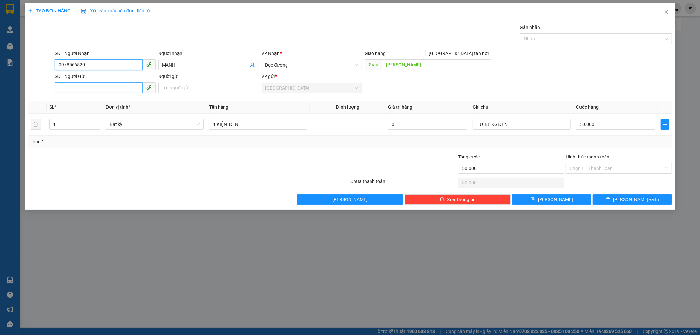
type input "0978566520"
click at [114, 91] on input "SĐT Người Gửi" at bounding box center [99, 87] width 88 height 10
type input "0909856315"
click at [172, 89] on input "Người gửi" at bounding box center [208, 88] width 101 height 10
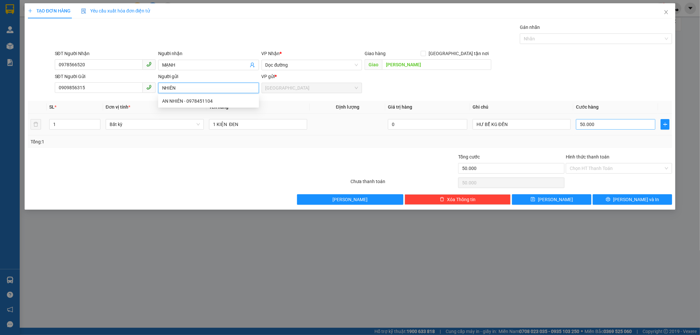
type input "NHIÊN"
type input "0"
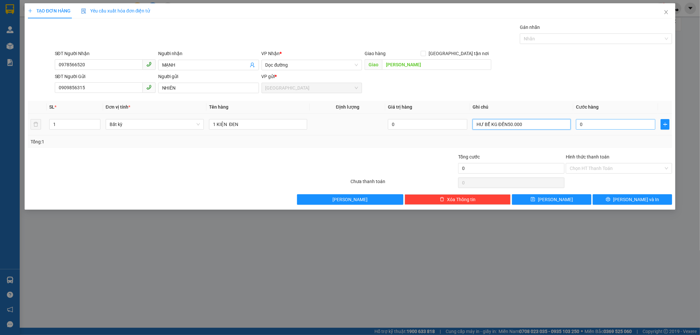
type input "HƯ BỂ KG ĐỀN"
click at [578, 124] on input "0" at bounding box center [615, 124] width 79 height 10
type input "7"
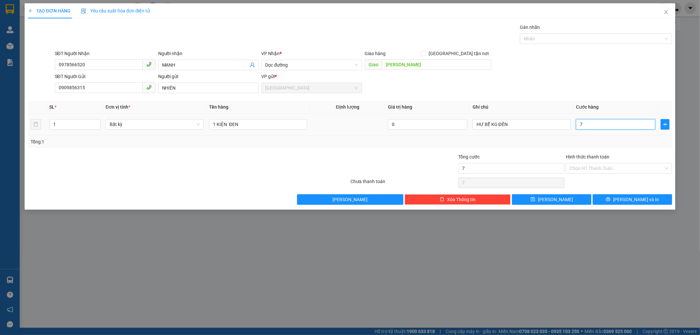
type input "70"
type input "70.000"
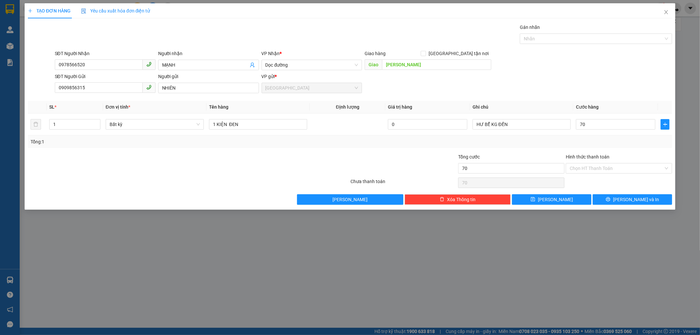
type input "70.000"
drag, startPoint x: 584, startPoint y: 141, endPoint x: 590, endPoint y: 141, distance: 5.2
click at [585, 141] on div "Tổng: 1" at bounding box center [349, 141] width 639 height 7
click at [609, 196] on button "[PERSON_NAME] và In" at bounding box center [631, 199] width 79 height 10
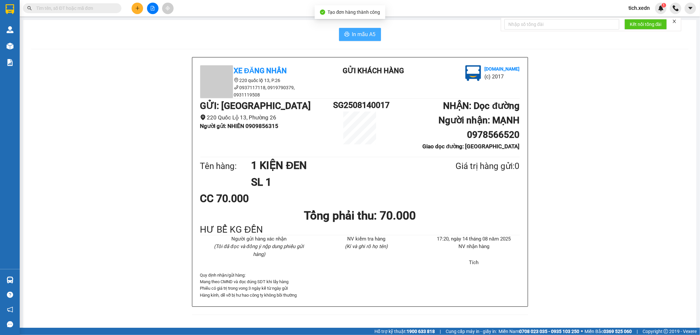
click at [354, 28] on button "In mẫu A5" at bounding box center [360, 34] width 42 height 13
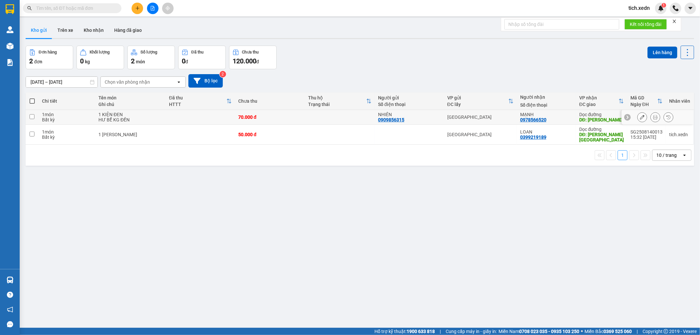
click at [30, 115] on input "checkbox" at bounding box center [32, 116] width 5 height 5
checkbox input "true"
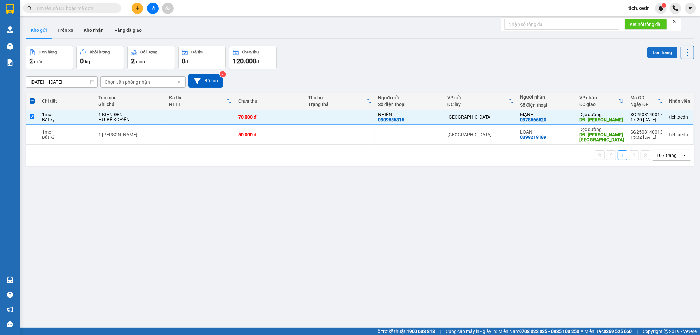
click at [654, 51] on button "Lên hàng" at bounding box center [662, 53] width 30 height 12
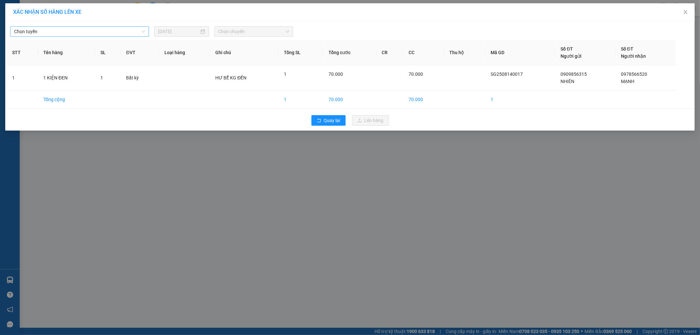
click at [142, 32] on span "Chọn tuyến" at bounding box center [79, 32] width 131 height 10
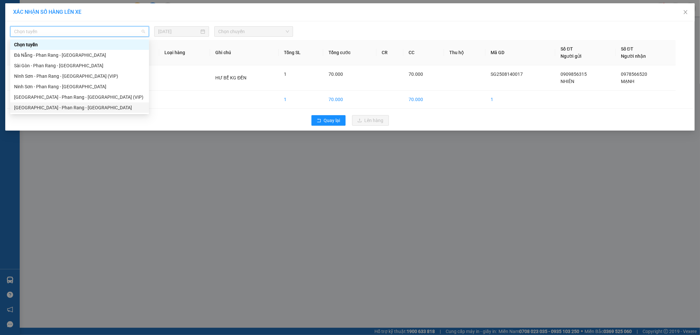
click at [114, 109] on div "[GEOGRAPHIC_DATA] - Phan Rang - [GEOGRAPHIC_DATA]" at bounding box center [79, 107] width 131 height 7
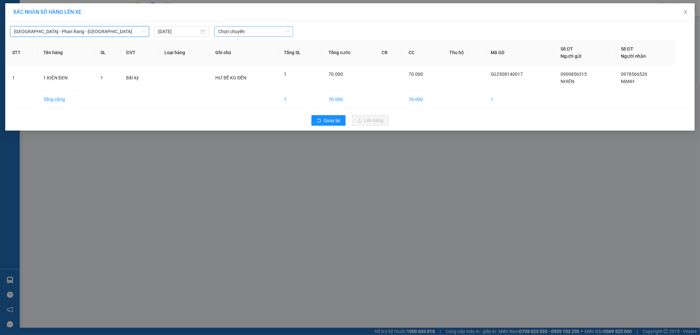
click at [230, 33] on span "Chọn chuyến" at bounding box center [253, 32] width 71 height 10
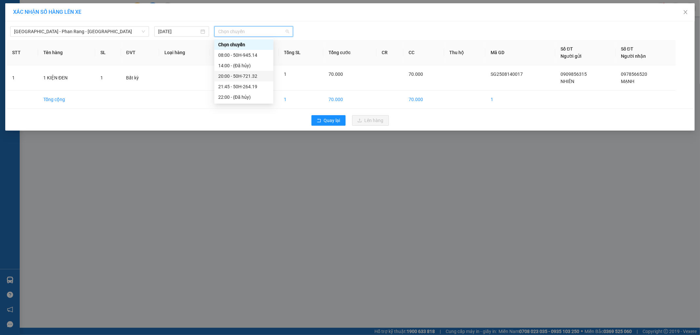
click at [254, 74] on div "20:00 - 50H-721.32" at bounding box center [243, 75] width 51 height 7
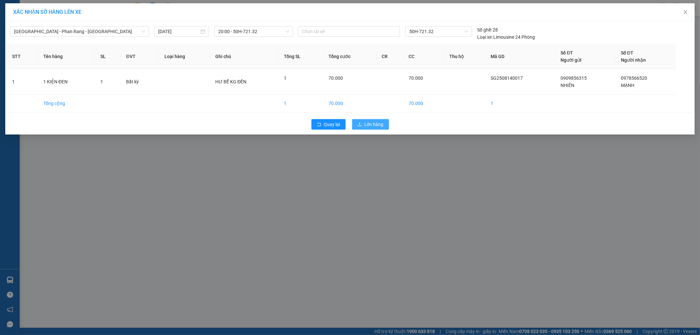
click at [366, 122] on span "Lên hàng" at bounding box center [373, 124] width 19 height 7
